Goal: Information Seeking & Learning: Learn about a topic

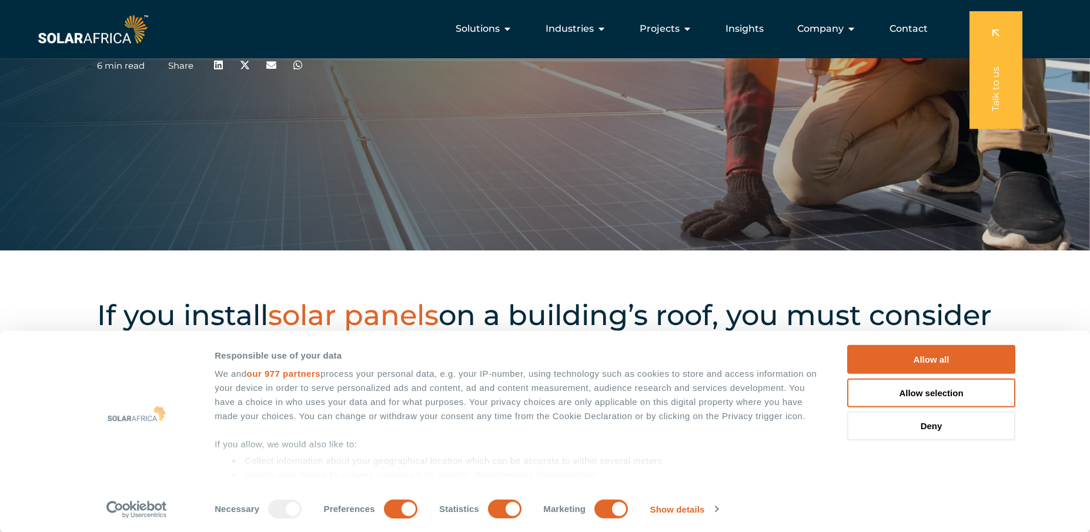
scroll to position [282, 0]
click at [936, 432] on button "Deny" at bounding box center [931, 426] width 168 height 29
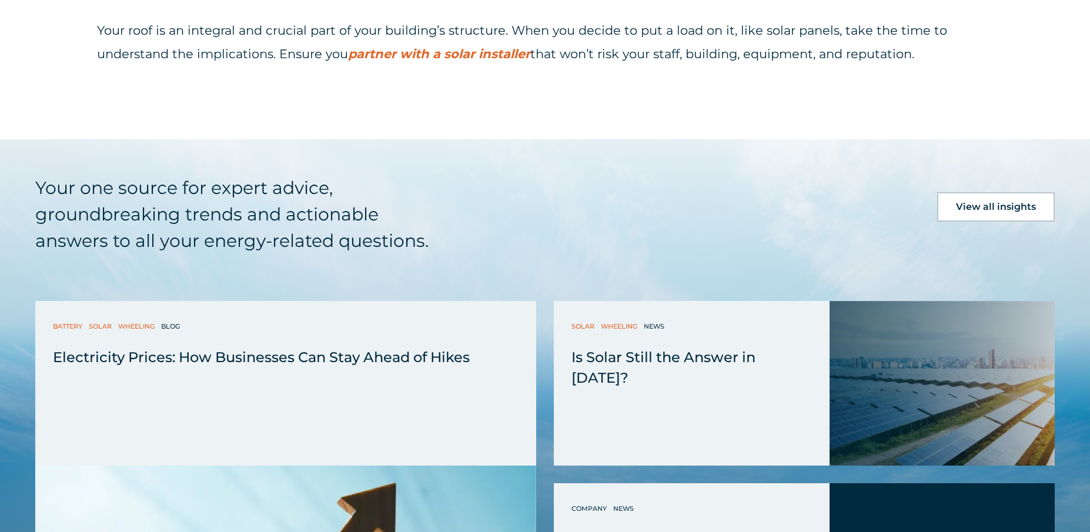
scroll to position [3503, 0]
